Goal: Task Accomplishment & Management: Manage account settings

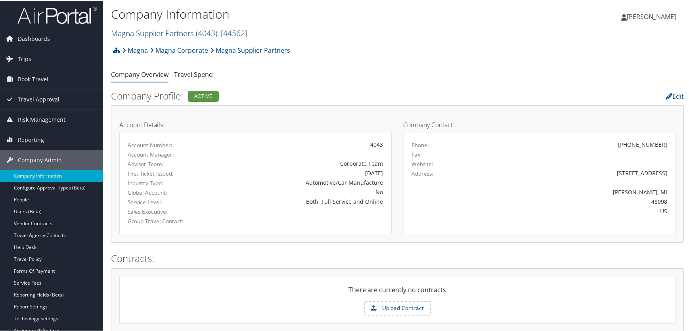
click at [159, 33] on link "Magna Supplier Partners ( 4043 ) , [ 44562 ]" at bounding box center [179, 32] width 136 height 11
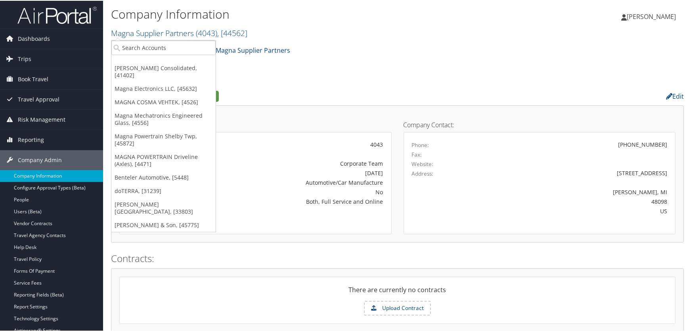
click at [149, 54] on ul "Roush Consolidated, [41402] Magna Electronics LLC, [45632] MAGNA COSMA VEHTEK, …" at bounding box center [163, 135] width 105 height 192
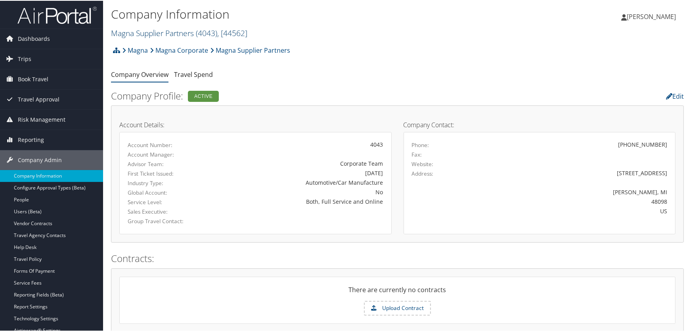
click at [147, 32] on link "Magna Supplier Partners ( 4043 ) , [ 44562 ]" at bounding box center [179, 32] width 136 height 11
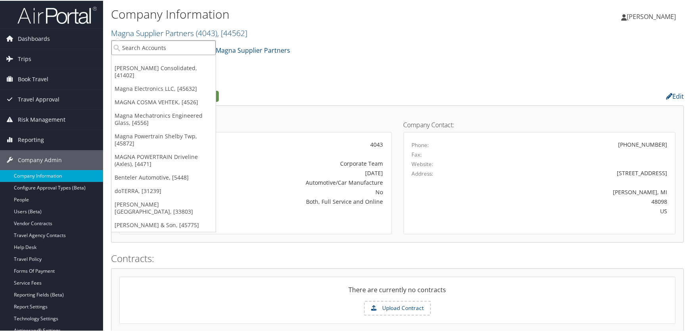
click at [144, 46] on input "search" at bounding box center [163, 47] width 104 height 15
type input "ch guenther"
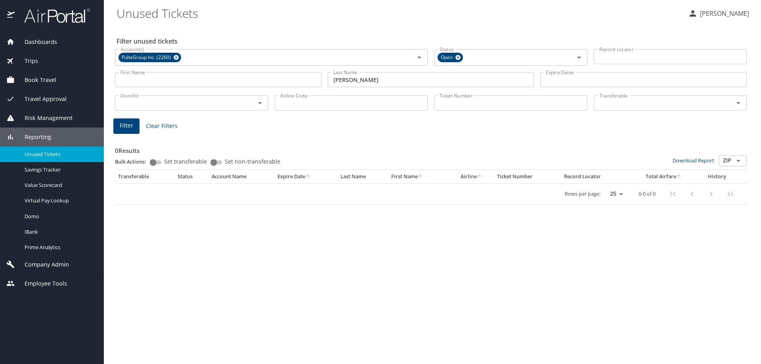
click at [264, 245] on div "Filter unused tickets Account(s) PulteGroup Inc. (2260) Account(s) Status Open …" at bounding box center [433, 194] width 632 height 339
click at [49, 41] on span "Dashboards" at bounding box center [36, 42] width 42 height 9
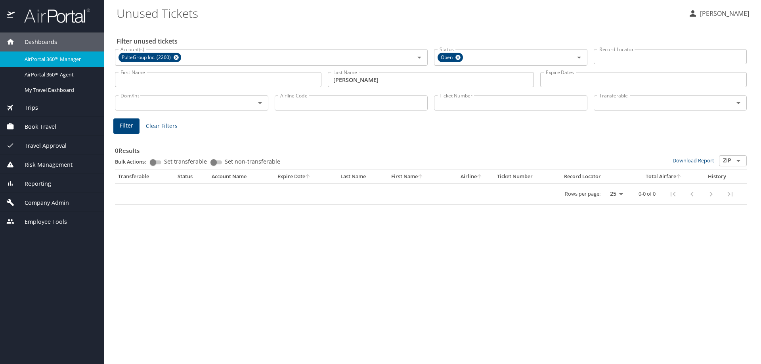
click at [47, 59] on span "AirPortal 360™ Manager" at bounding box center [60, 59] width 70 height 8
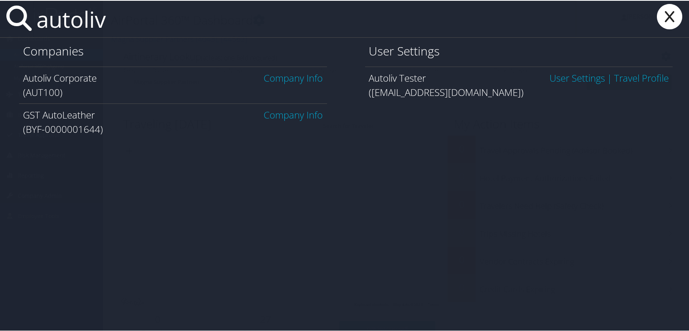
type input "autoliv"
click at [289, 76] on link "Company Info" at bounding box center [293, 77] width 59 height 13
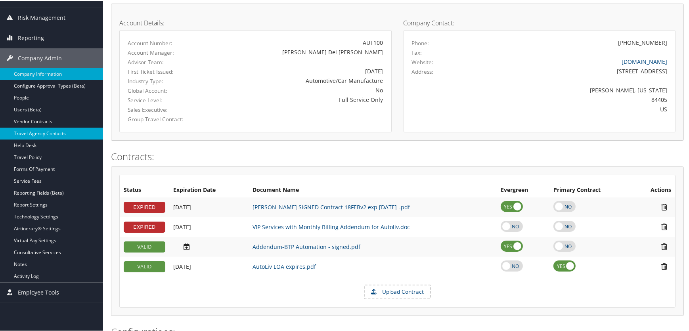
scroll to position [94, 0]
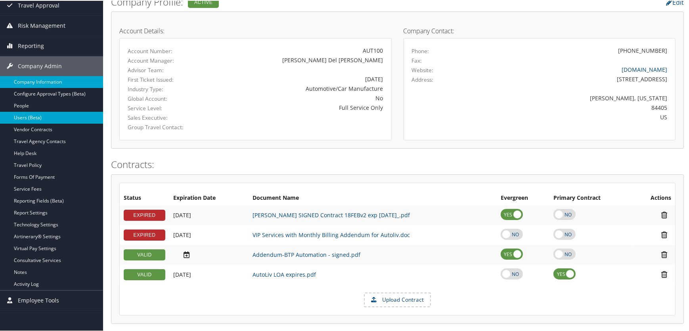
click at [23, 116] on link "Users (Beta)" at bounding box center [51, 117] width 103 height 12
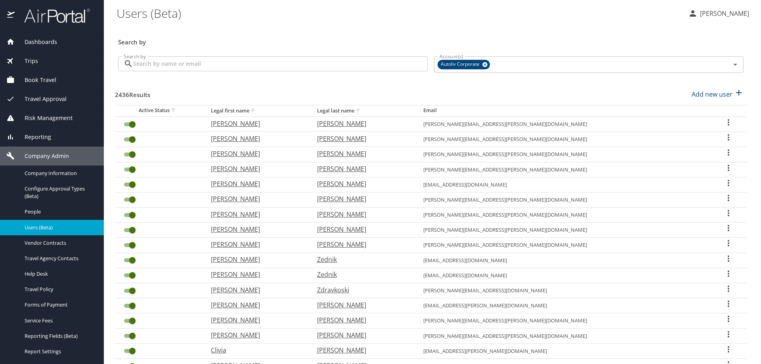
click at [241, 65] on input "Search by" at bounding box center [280, 63] width 294 height 15
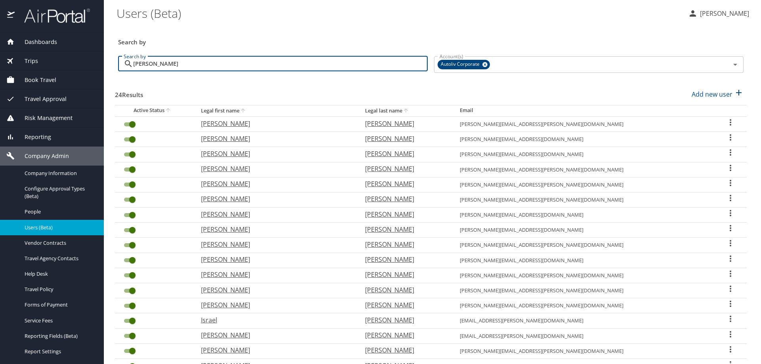
type input "sanchez"
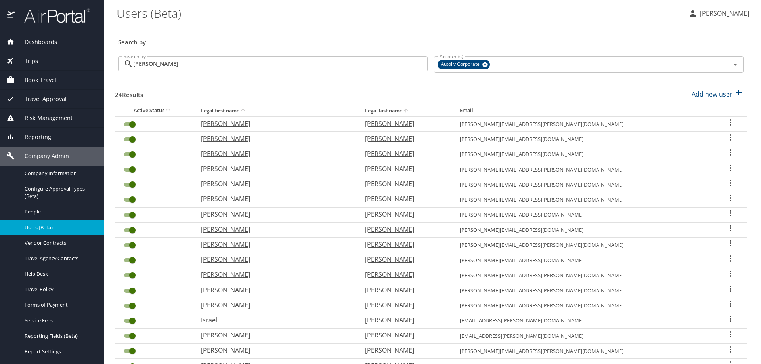
click at [726, 214] on icon "User Search Table" at bounding box center [731, 213] width 10 height 10
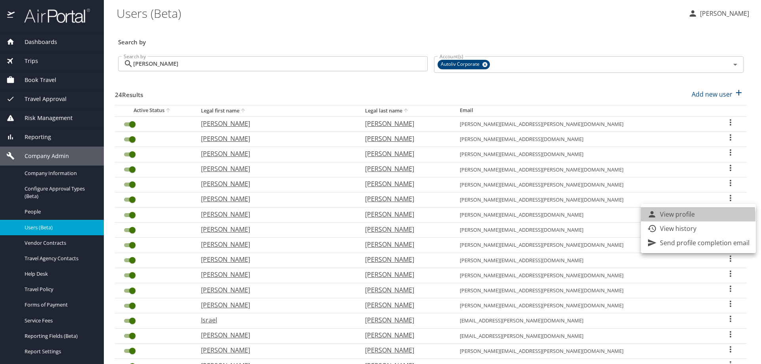
click at [678, 216] on p "View profile" at bounding box center [677, 215] width 35 height 10
select select "US"
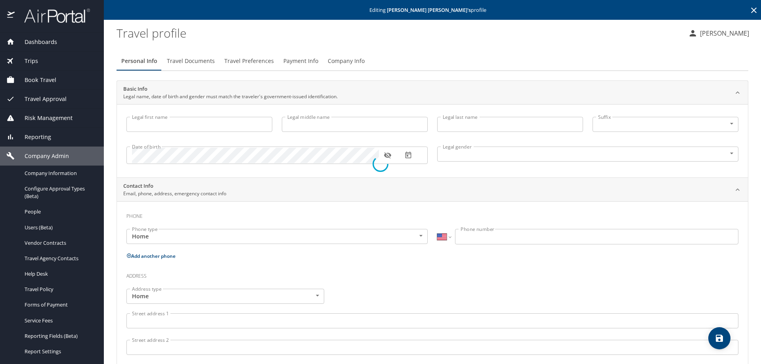
type input "Gloria"
type input "Guadalupe"
type input "Sanchez Pacheco"
type input "Female"
type input "Javier"
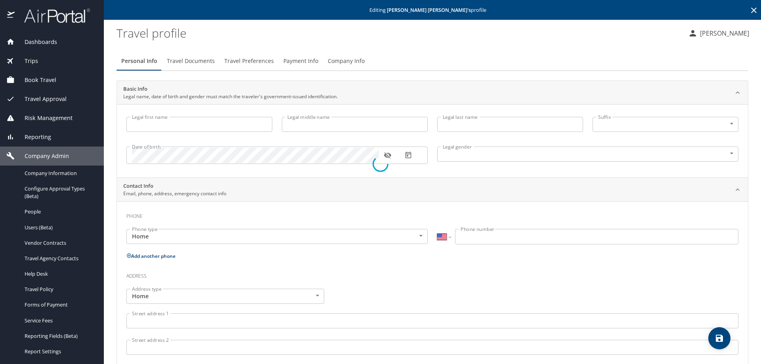
type input "Pe A"
select select "MX"
type input "442 540 0872"
select select "MX"
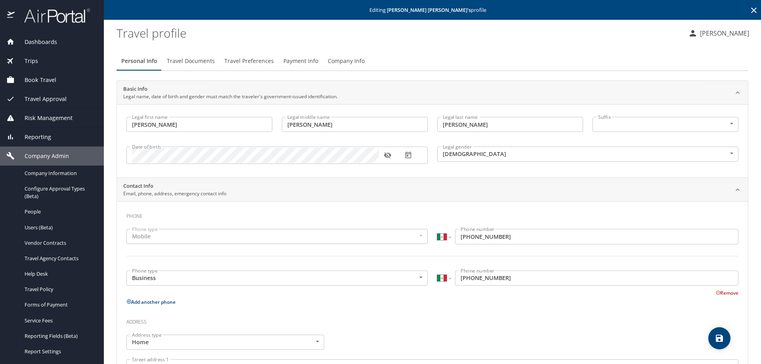
click at [193, 61] on span "Travel Documents" at bounding box center [191, 61] width 48 height 10
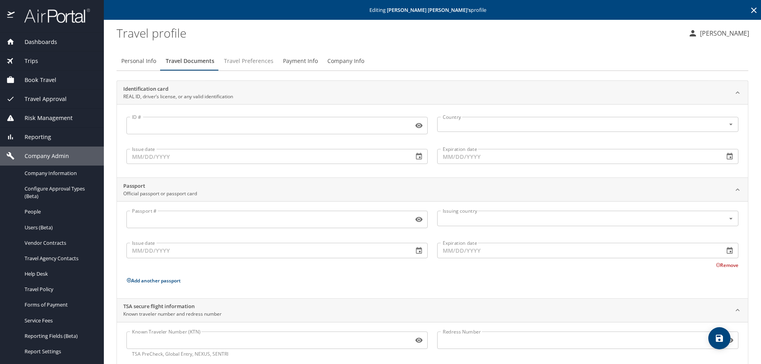
click at [243, 59] on span "Travel Preferences" at bounding box center [249, 61] width 50 height 10
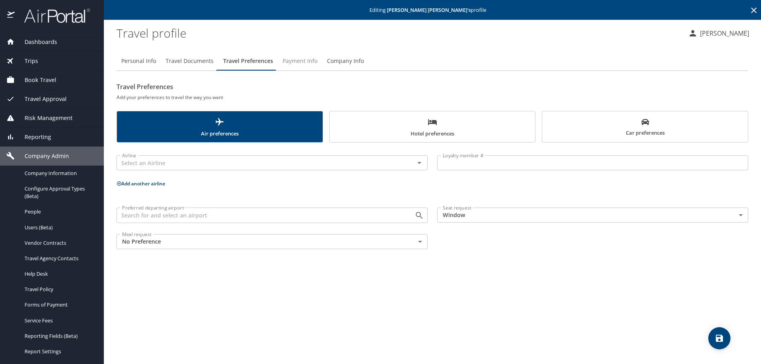
click at [295, 61] on span "Payment Info" at bounding box center [300, 61] width 35 height 10
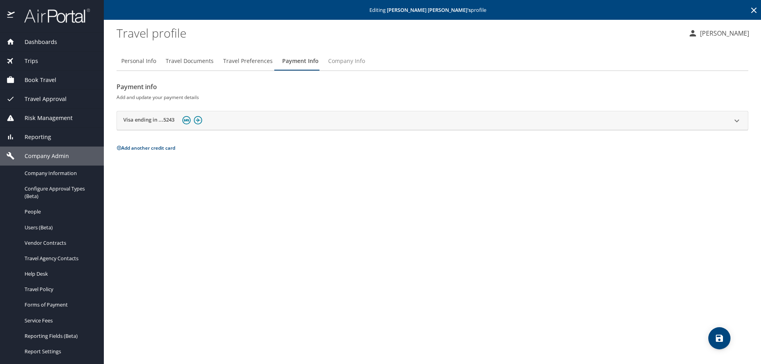
click at [333, 60] on span "Company Info" at bounding box center [346, 61] width 37 height 10
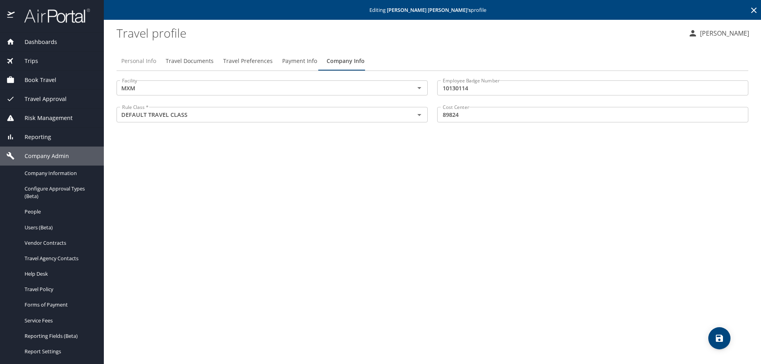
click at [139, 61] on span "Personal Info" at bounding box center [138, 61] width 35 height 10
select select "MX"
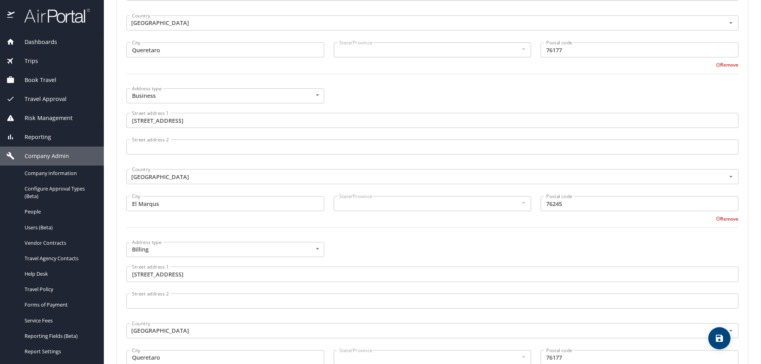
scroll to position [304, 0]
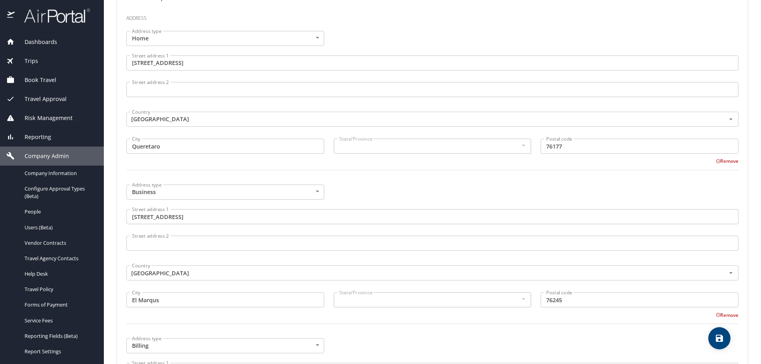
click at [39, 42] on span "Dashboards" at bounding box center [36, 42] width 42 height 9
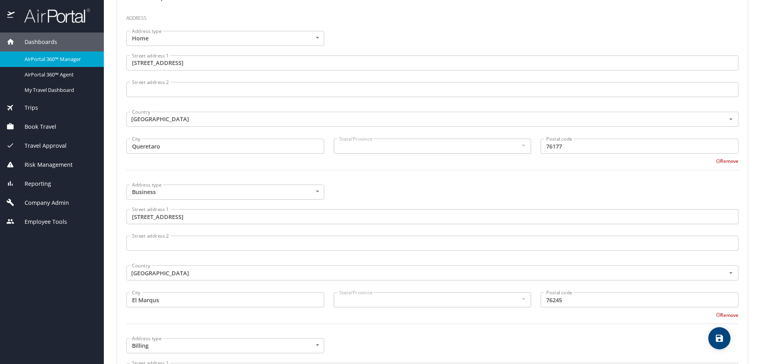
click at [24, 109] on span "Trips" at bounding box center [26, 107] width 23 height 9
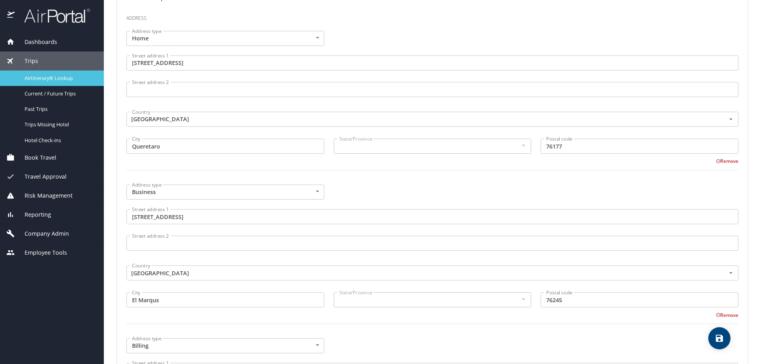
click at [45, 80] on span "Airtinerary® Lookup" at bounding box center [60, 79] width 70 height 8
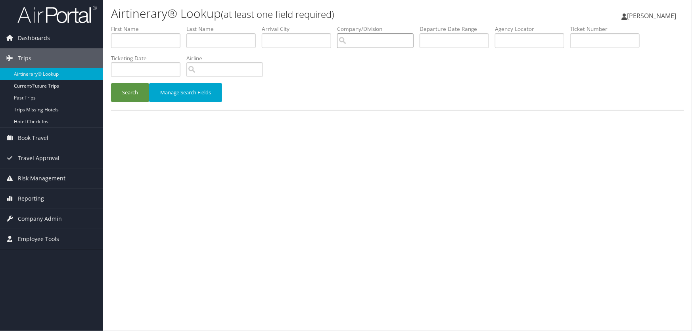
click at [371, 39] on input "search" at bounding box center [375, 40] width 76 height 15
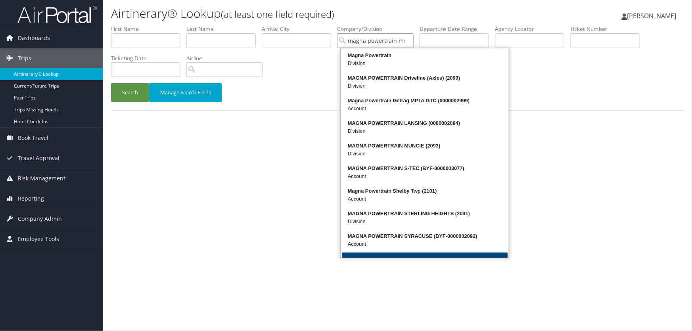
scroll to position [0, 3]
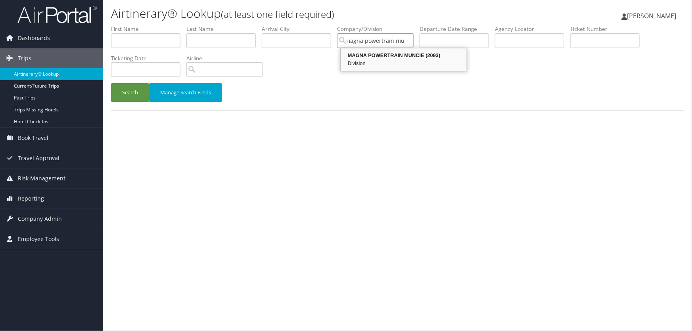
click at [385, 54] on div "MAGNA POWERTRAIN MUNCIE (2093)" at bounding box center [404, 56] width 124 height 8
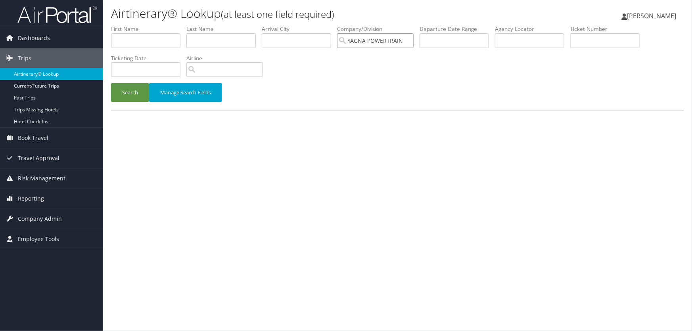
type input "MAGNA POWERTRAIN MUNCIE"
click at [208, 44] on input "text" at bounding box center [220, 40] width 69 height 15
click at [127, 92] on button "Search" at bounding box center [130, 92] width 38 height 19
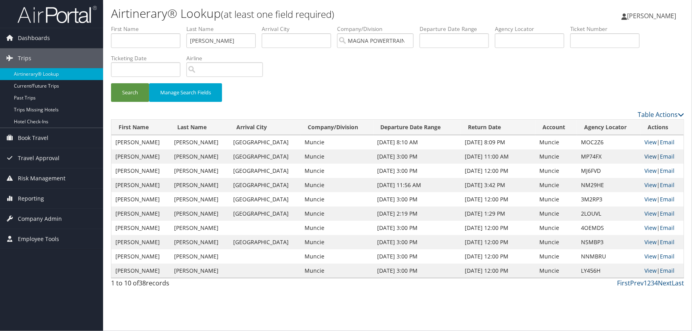
click at [644, 156] on link "View" at bounding box center [650, 157] width 12 height 8
click at [644, 140] on link "View" at bounding box center [650, 142] width 12 height 8
drag, startPoint x: 237, startPoint y: 41, endPoint x: 114, endPoint y: 38, distance: 123.3
click at [116, 25] on ul "First Name Last Name medler Departure City Arrival City Company/Division MAGNA …" at bounding box center [397, 25] width 573 height 0
click at [126, 94] on button "Search" at bounding box center [130, 92] width 38 height 19
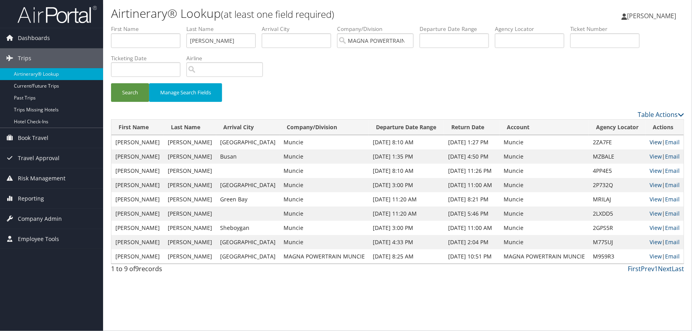
click at [652, 142] on link "View" at bounding box center [655, 142] width 12 height 8
click at [651, 170] on link "View" at bounding box center [655, 171] width 12 height 8
click at [650, 183] on link "View" at bounding box center [655, 185] width 12 height 8
click at [649, 140] on link "View" at bounding box center [655, 142] width 12 height 8
click at [656, 155] on link "View" at bounding box center [655, 157] width 12 height 8
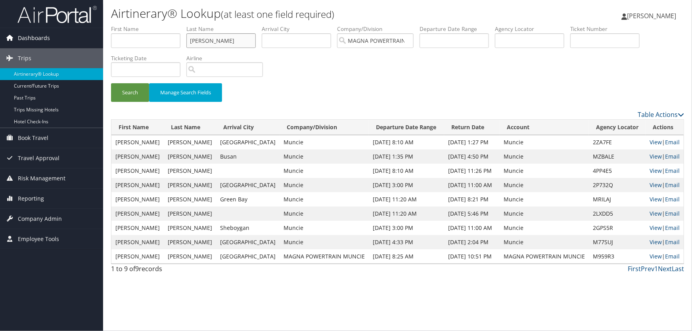
drag, startPoint x: 223, startPoint y: 42, endPoint x: 80, endPoint y: 41, distance: 142.3
click at [83, 41] on div "Dashboards AirPortal 360™ (Manager) AirPortal 360™ (Agent) My Travel Dashboard …" at bounding box center [346, 165] width 692 height 331
type input "mitchell"
click at [130, 93] on button "Search" at bounding box center [130, 92] width 38 height 19
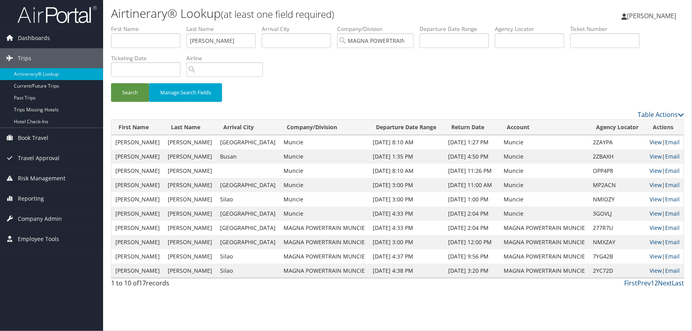
click at [653, 140] on link "View" at bounding box center [655, 142] width 12 height 8
click at [653, 156] on link "View" at bounding box center [655, 157] width 12 height 8
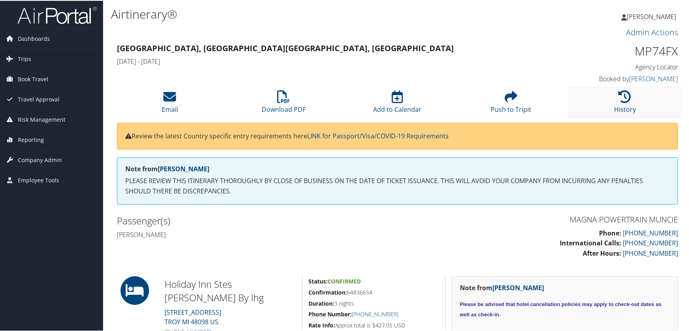
click at [615, 101] on li "History" at bounding box center [625, 102] width 114 height 32
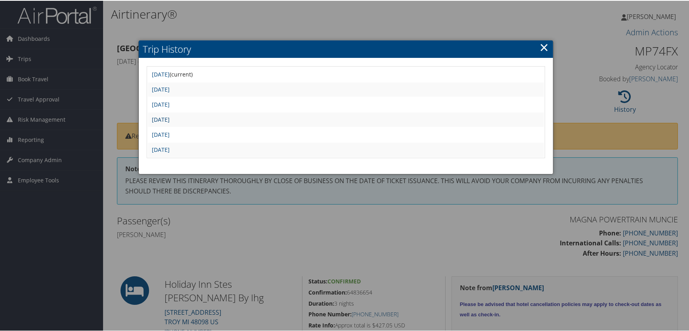
click at [170, 118] on link "[DATE]" at bounding box center [161, 119] width 18 height 8
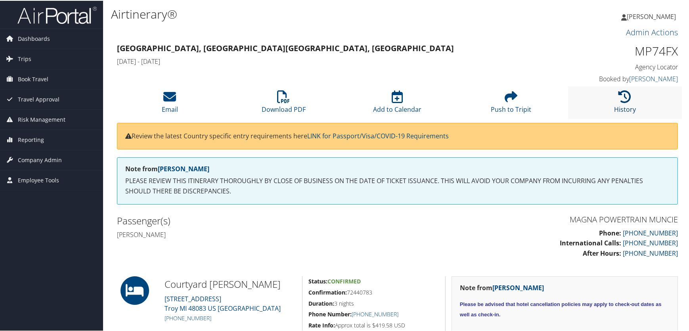
click at [623, 100] on icon at bounding box center [625, 96] width 13 height 13
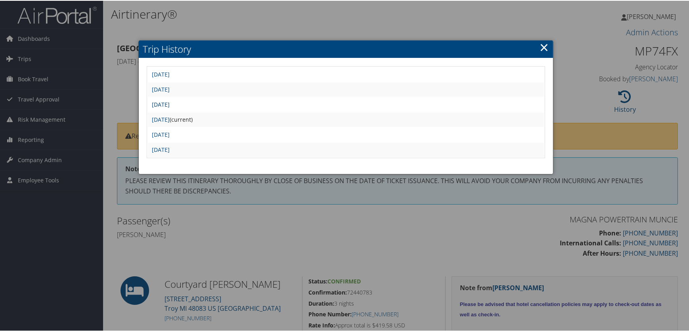
click at [170, 102] on link "Fri Aug 8 11:15:14 MDT 2025" at bounding box center [161, 104] width 18 height 8
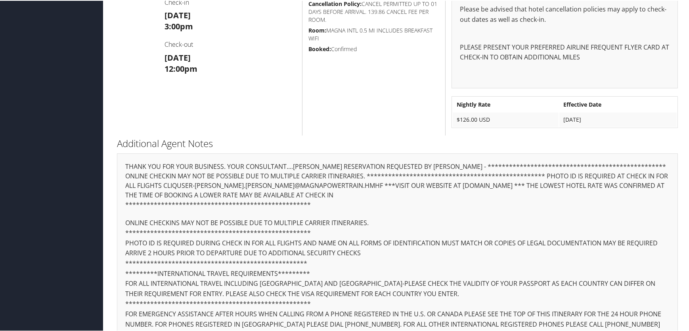
scroll to position [309, 0]
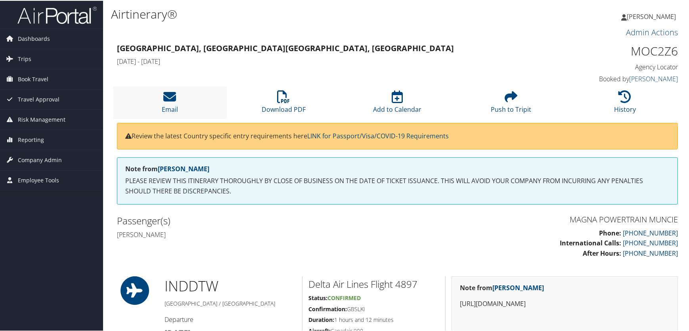
click at [162, 100] on li "Email" at bounding box center [170, 102] width 114 height 32
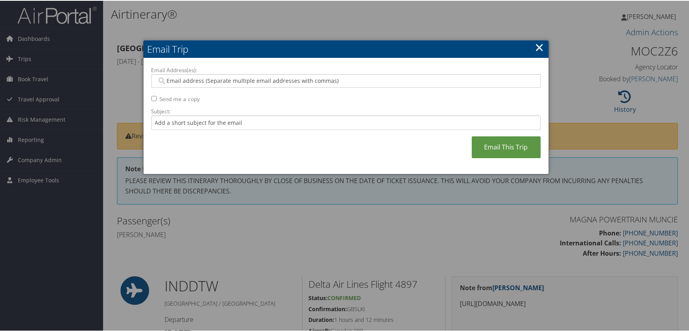
click at [176, 79] on input "Email Address(es):" at bounding box center [346, 80] width 378 height 8
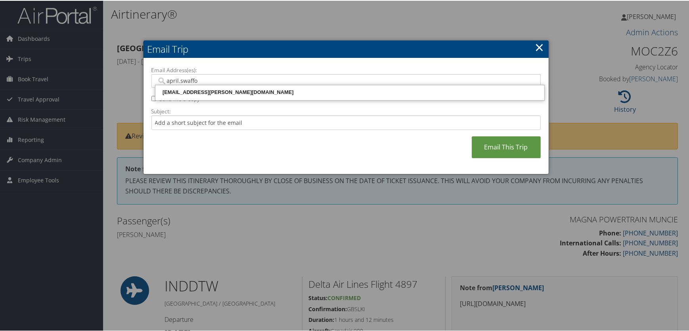
type input "april.swaffor"
click at [196, 91] on div "april.swafford@magna.com" at bounding box center [350, 92] width 386 height 8
type input "april.swafford@magna.com"
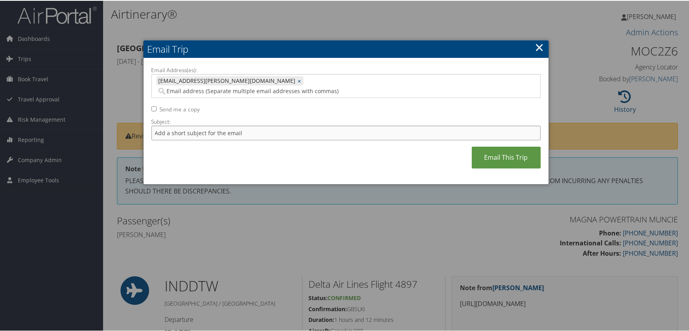
click at [173, 125] on input "Subject:" at bounding box center [345, 132] width 389 height 15
type input "invoice request Medler/Daniel"
click at [495, 149] on link "Email This Trip" at bounding box center [506, 157] width 69 height 22
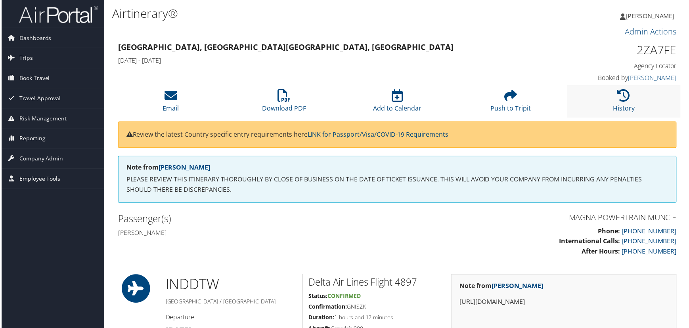
click at [630, 99] on li "History" at bounding box center [625, 102] width 114 height 32
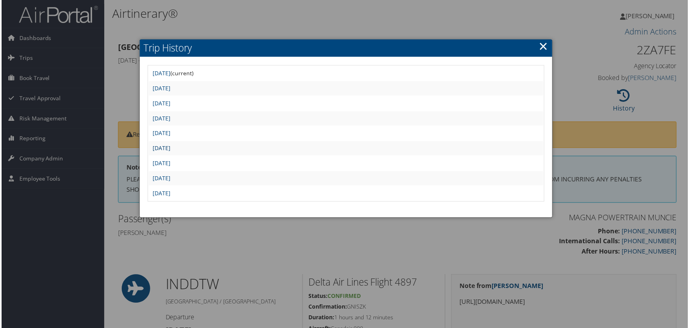
click at [170, 149] on link "[DATE]" at bounding box center [161, 149] width 18 height 8
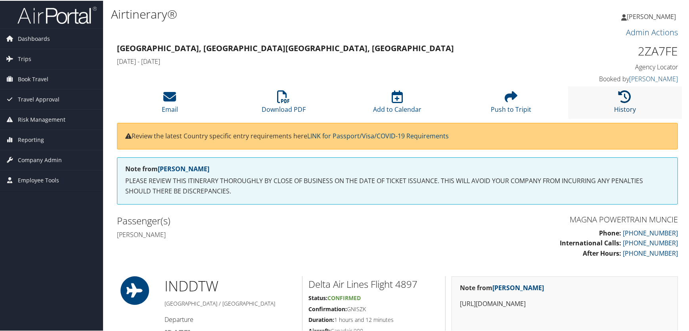
click at [622, 98] on icon at bounding box center [625, 96] width 13 height 13
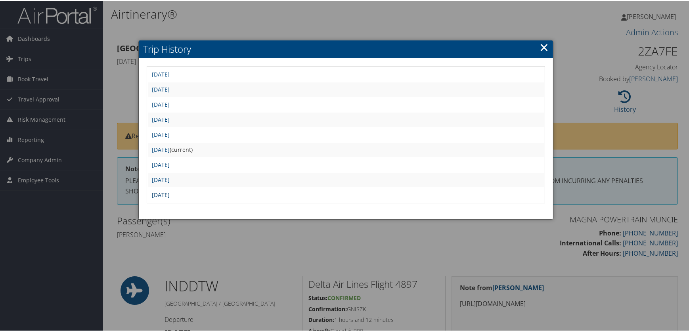
click at [170, 192] on link "[DATE]" at bounding box center [161, 194] width 18 height 8
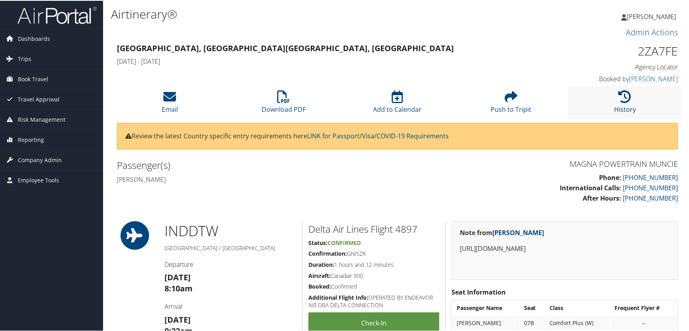
click at [625, 95] on icon at bounding box center [625, 96] width 13 height 13
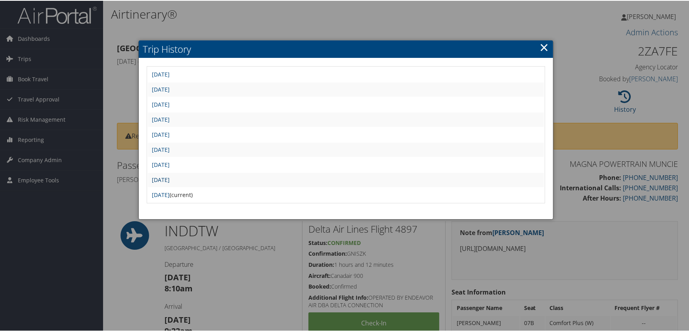
click at [170, 176] on link "[DATE]" at bounding box center [161, 179] width 18 height 8
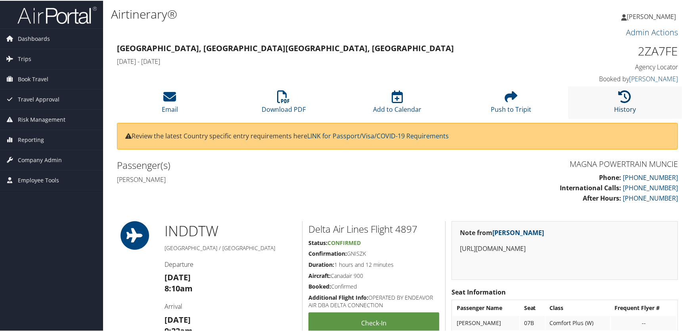
click at [623, 102] on icon at bounding box center [625, 96] width 13 height 13
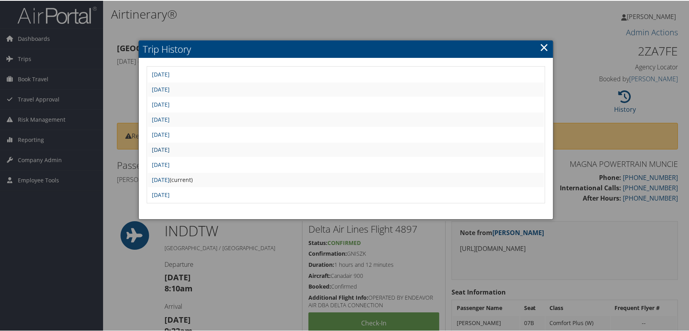
click at [170, 151] on link "[DATE]" at bounding box center [161, 149] width 18 height 8
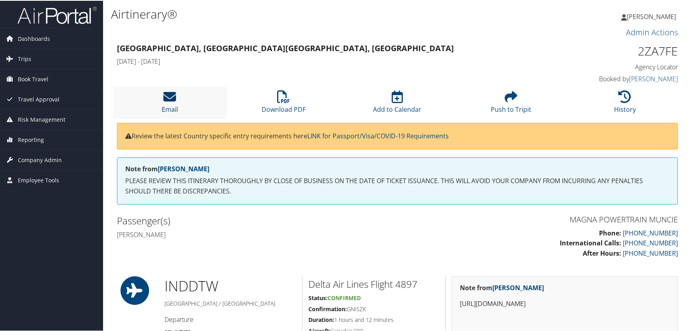
click at [166, 99] on icon at bounding box center [170, 96] width 13 height 13
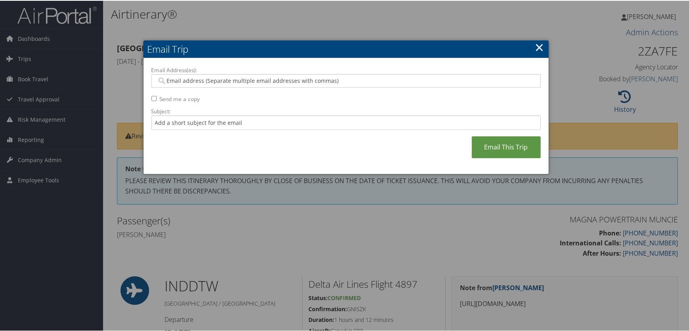
click at [168, 82] on input "Email Address(es):" at bounding box center [346, 80] width 378 height 8
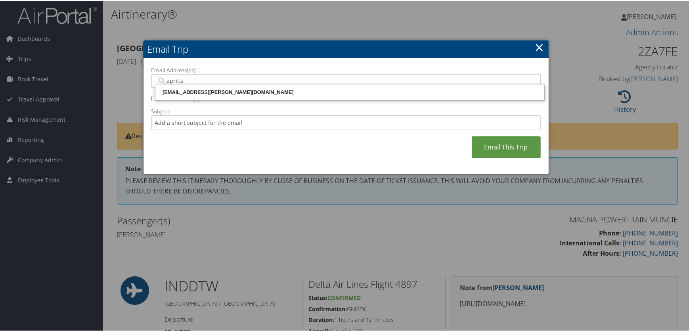
type input "april.sw"
click at [177, 90] on div "april.swafford@magna.com" at bounding box center [350, 92] width 386 height 8
type input "april.swafford@magna.com"
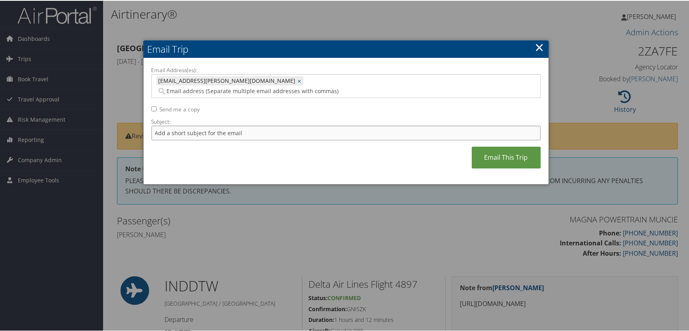
click at [163, 125] on input "Subject:" at bounding box center [345, 132] width 389 height 15
type input "Invoice request Conner/Jessica $454.95"
click at [495, 147] on link "Email This Trip" at bounding box center [506, 157] width 69 height 22
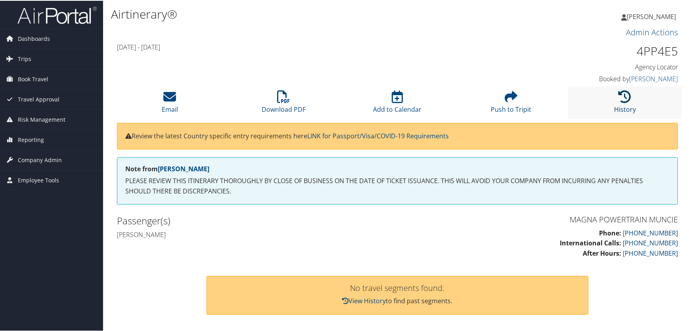
click at [622, 97] on icon at bounding box center [625, 96] width 13 height 13
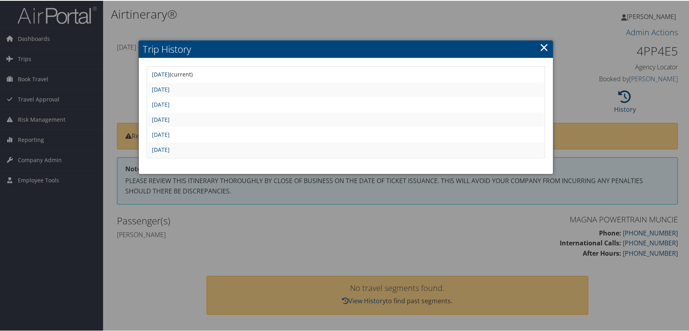
click at [170, 71] on link "Tue Aug 12 13:00:18 MDT 2025" at bounding box center [161, 74] width 18 height 8
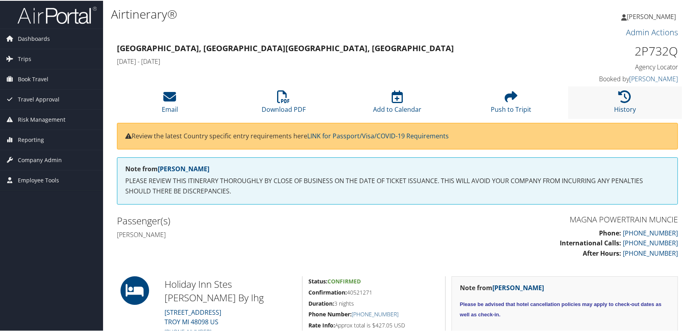
click at [633, 95] on li "History" at bounding box center [625, 102] width 114 height 32
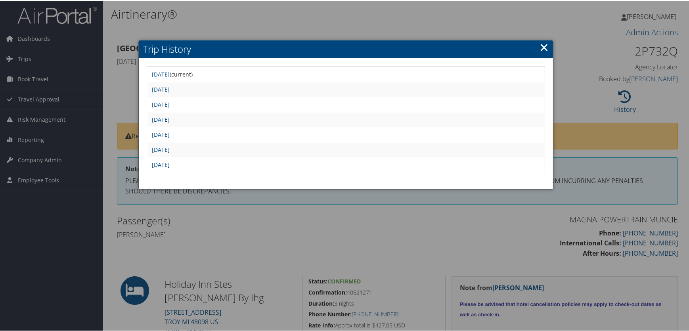
click at [284, 22] on div at bounding box center [346, 165] width 692 height 331
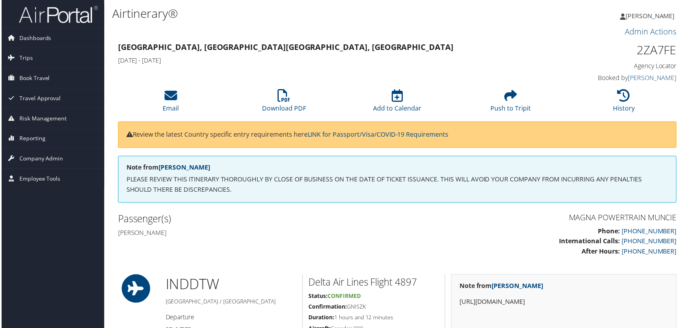
click at [615, 99] on li "History" at bounding box center [625, 102] width 114 height 32
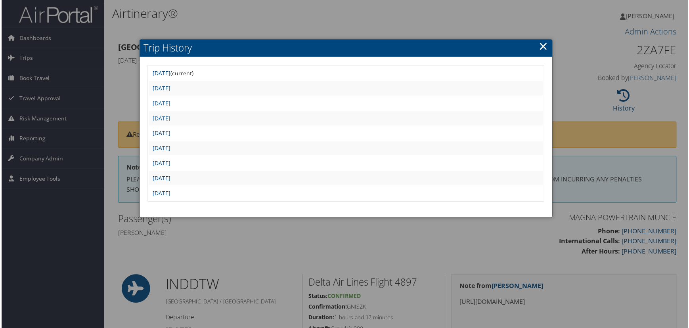
click at [170, 134] on link "Tue Aug 12 13:00:20 MDT 2025" at bounding box center [161, 134] width 18 height 8
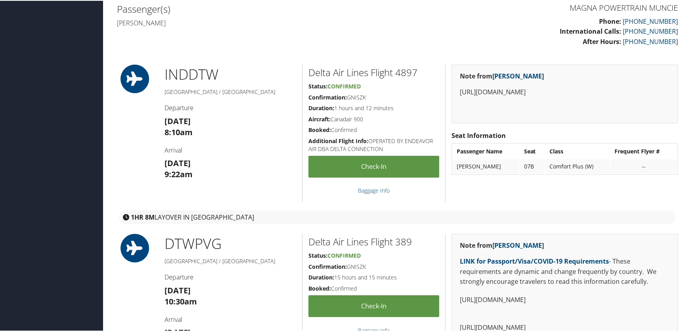
scroll to position [36, 0]
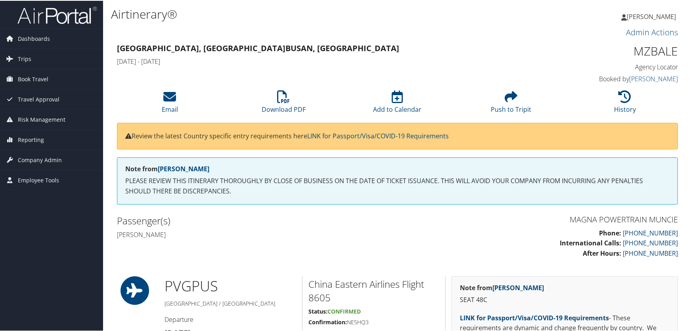
click at [615, 105] on link "History" at bounding box center [625, 103] width 22 height 19
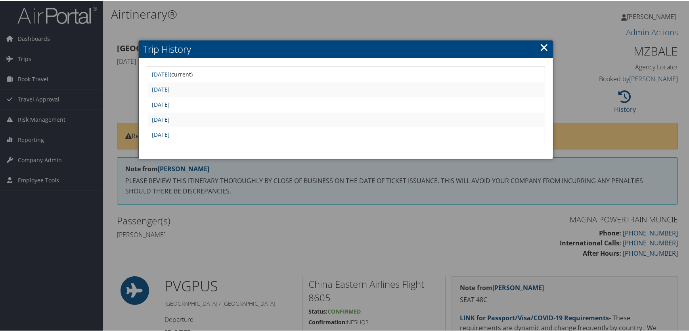
click at [170, 103] on link "Tue Aug 12 13:32:13 MDT 2025" at bounding box center [161, 104] width 18 height 8
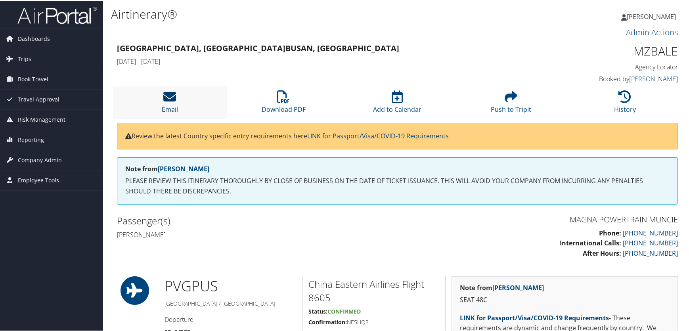
click at [174, 99] on icon at bounding box center [170, 96] width 13 height 13
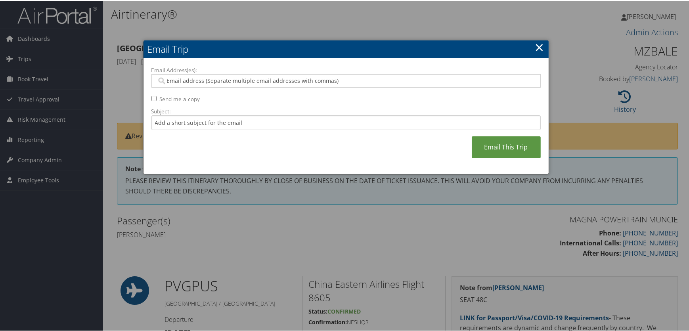
click at [186, 78] on input "Email Address(es):" at bounding box center [346, 80] width 378 height 8
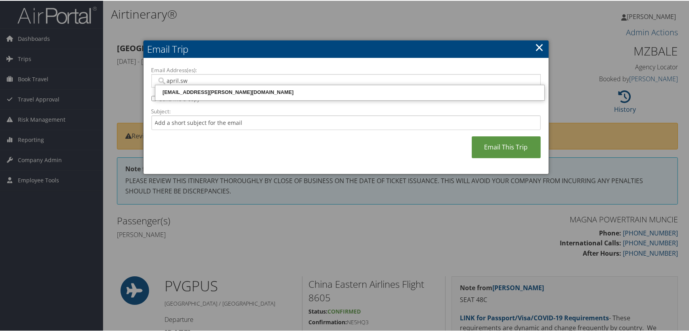
type input "april.swa"
click at [202, 88] on div "[EMAIL_ADDRESS][PERSON_NAME][DOMAIN_NAME]" at bounding box center [350, 92] width 386 height 8
type input "[EMAIL_ADDRESS][PERSON_NAME][DOMAIN_NAME]"
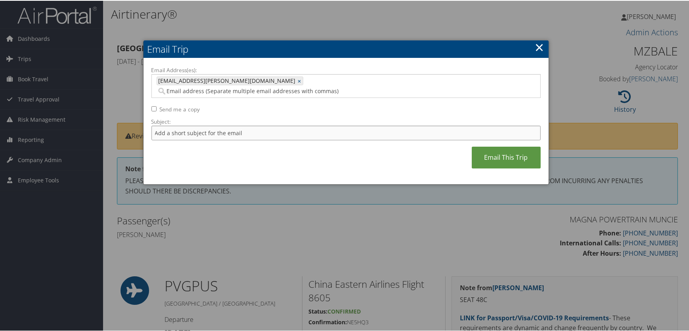
click at [167, 125] on input "Subject:" at bounding box center [345, 132] width 389 height 15
type input "Invoice request Conner/Jessica $256.65"
click at [505, 146] on link "Email This Trip" at bounding box center [506, 157] width 69 height 22
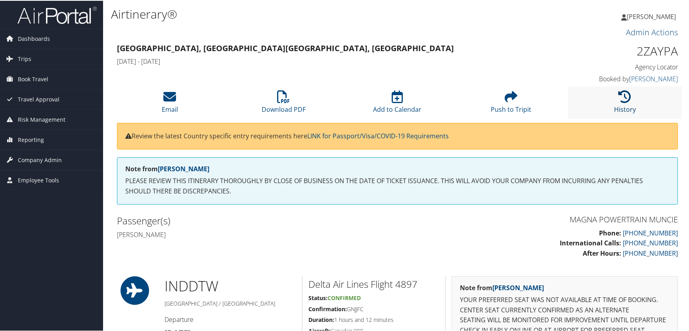
click at [621, 98] on icon at bounding box center [625, 96] width 13 height 13
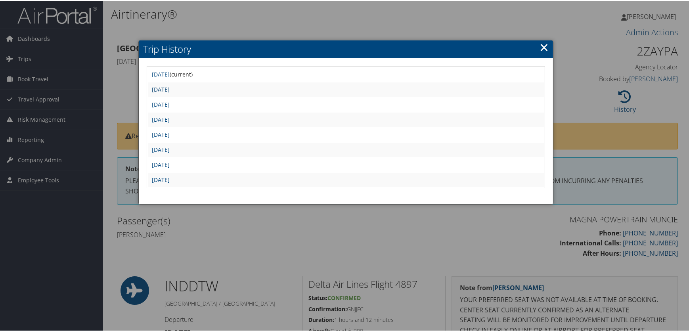
click at [170, 90] on link "Tue Aug 12 13:58:09 MDT 2025" at bounding box center [161, 89] width 18 height 8
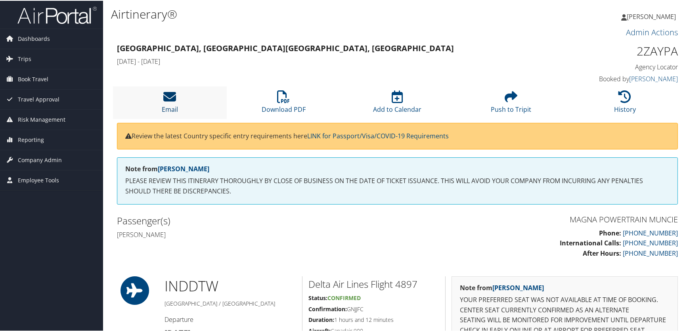
click at [169, 99] on icon at bounding box center [170, 96] width 13 height 13
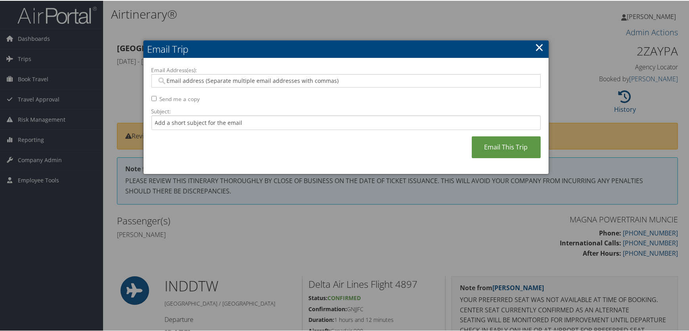
click at [191, 79] on input "Email Address(es):" at bounding box center [346, 80] width 378 height 8
type input "April.swaff"
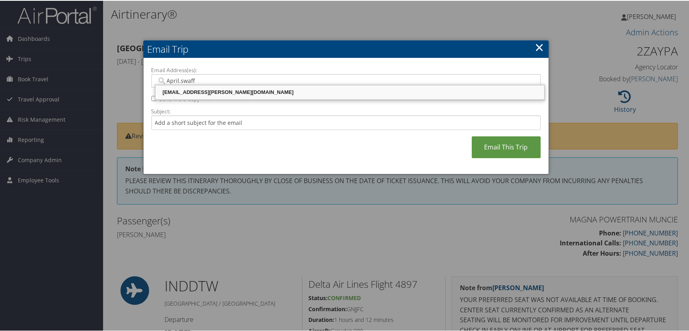
drag, startPoint x: 206, startPoint y: 90, endPoint x: 180, endPoint y: 126, distance: 44.9
click at [206, 92] on div "april.swafford@magna.com" at bounding box center [350, 92] width 386 height 8
type input "april.swafford@magna.com"
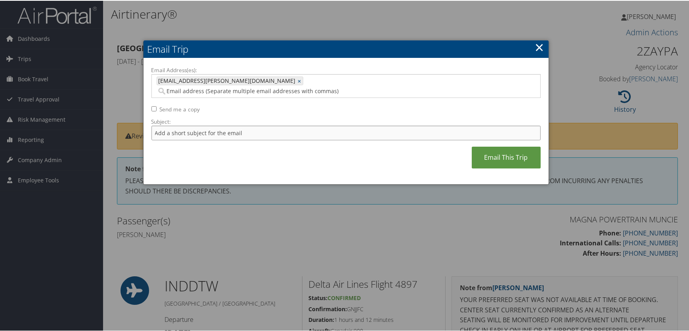
click at [177, 128] on input "Subject:" at bounding box center [345, 132] width 389 height 15
type input "invoice request Mitchell/Russell $454.95"
click at [501, 151] on link "Email This Trip" at bounding box center [506, 157] width 69 height 22
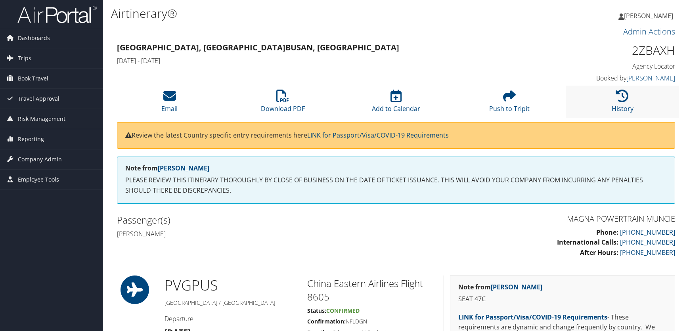
click at [612, 100] on li "History" at bounding box center [622, 102] width 113 height 32
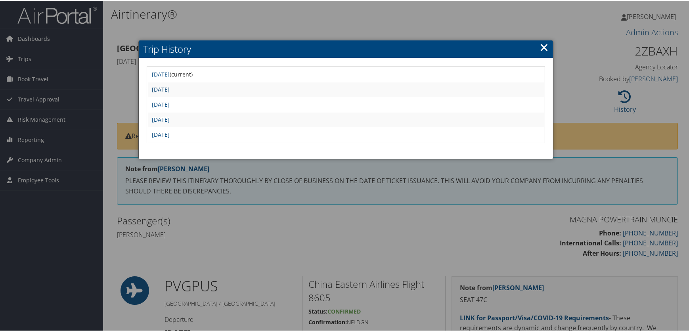
click at [170, 86] on link "[DATE]" at bounding box center [161, 89] width 18 height 8
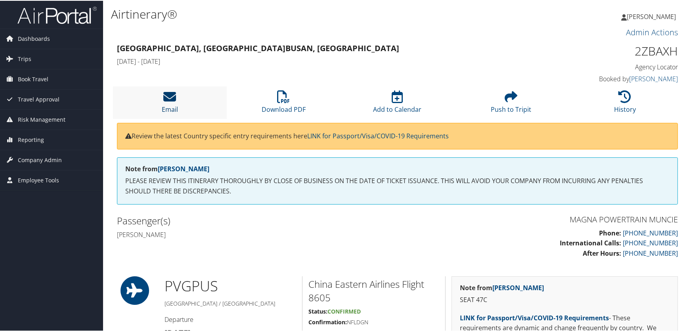
click at [170, 95] on icon at bounding box center [170, 96] width 13 height 13
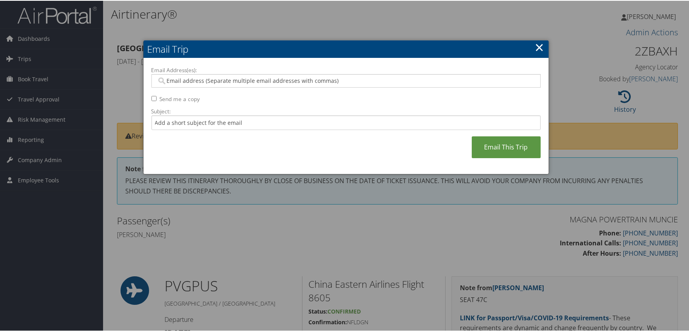
click at [176, 80] on input "Email Address(es):" at bounding box center [346, 80] width 378 height 8
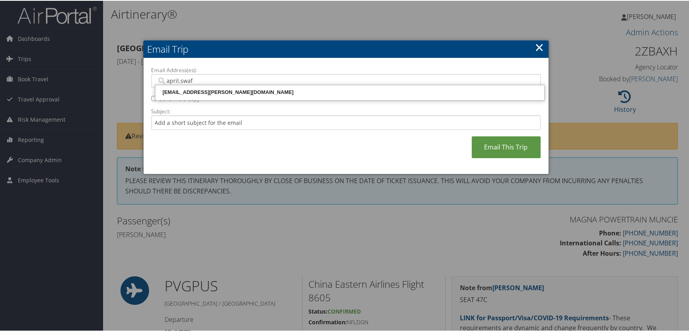
type input "april.swaff"
drag, startPoint x: 185, startPoint y: 90, endPoint x: 162, endPoint y: 122, distance: 39.7
click at [185, 90] on div "april.swafford@magna.com" at bounding box center [350, 92] width 386 height 8
type input "april.swafford@magna.com"
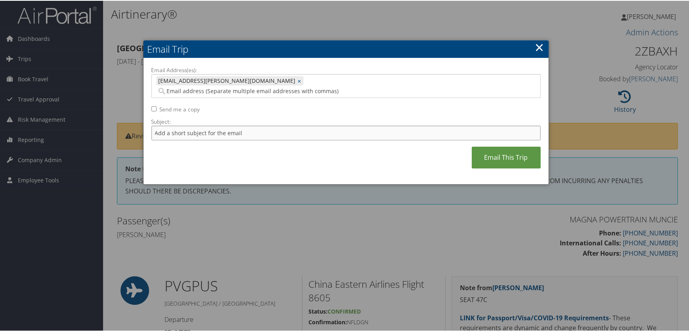
click at [160, 125] on input "Subject:" at bounding box center [345, 132] width 389 height 15
type input "invoice request Mitchell/Russel $256.65"
click at [493, 148] on link "Email This Trip" at bounding box center [506, 157] width 69 height 22
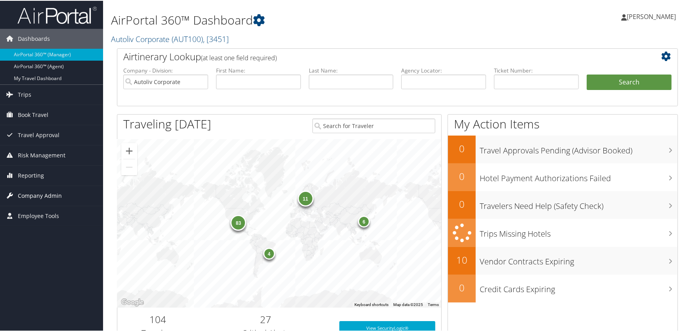
click at [32, 194] on span "Company Admin" at bounding box center [40, 195] width 44 height 20
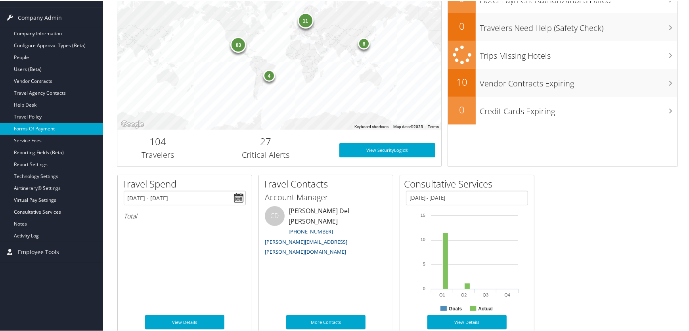
scroll to position [144, 0]
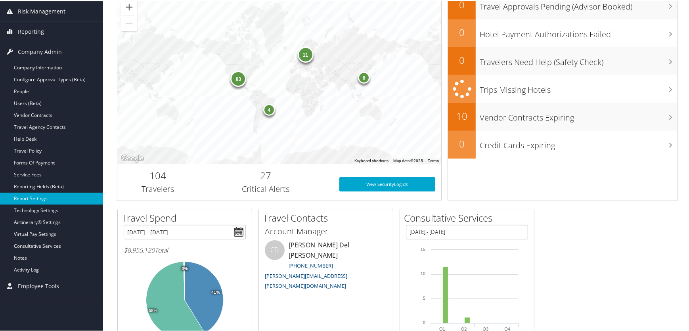
click at [32, 195] on link "Report Settings" at bounding box center [51, 198] width 103 height 12
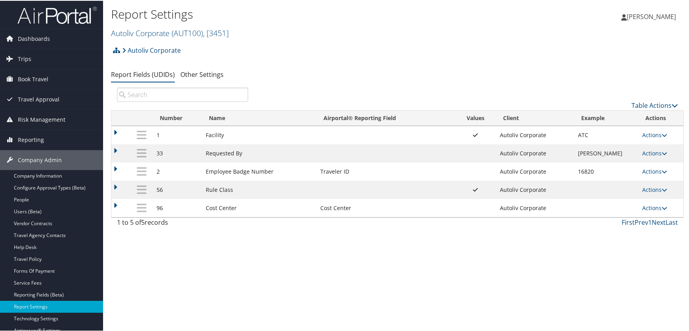
click at [387, 264] on div "Report Settings Autoliv Corporate ( AUT100 ) , [ 3451 ] Autoliv Corporate Magna…" at bounding box center [397, 165] width 589 height 331
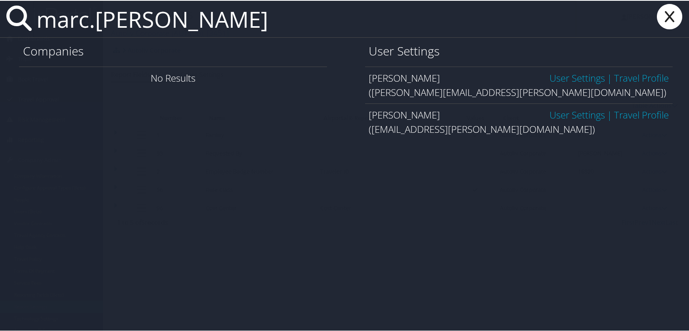
type input "marc.[PERSON_NAME]"
click at [572, 115] on link "User Settings" at bounding box center [576, 113] width 55 height 13
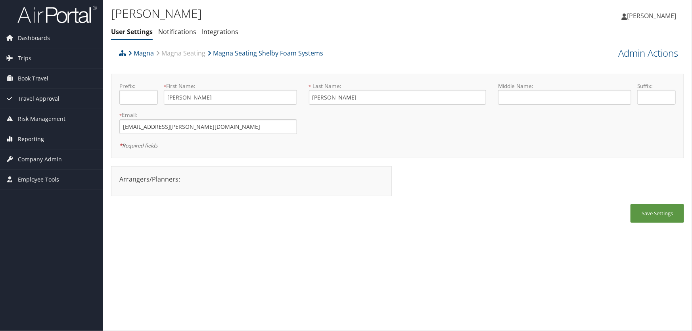
click at [31, 141] on span "Reporting" at bounding box center [31, 139] width 26 height 20
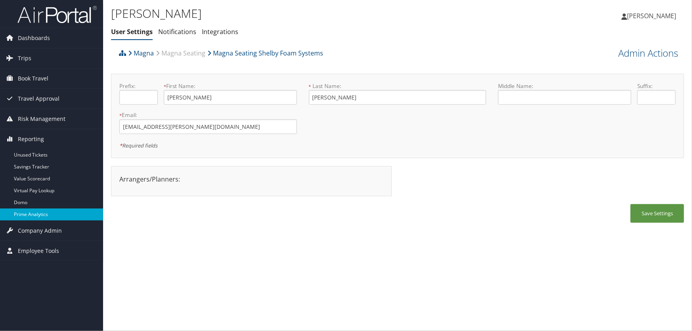
click at [33, 212] on link "Prime Analytics" at bounding box center [51, 214] width 103 height 12
